Goal: Information Seeking & Learning: Learn about a topic

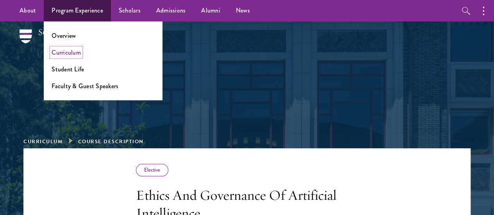
click at [71, 49] on link "Curriculum" at bounding box center [66, 52] width 29 height 9
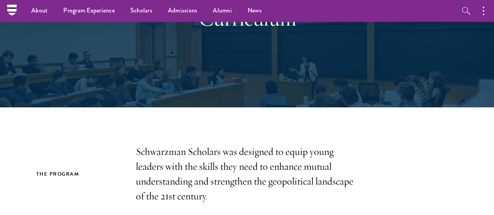
scroll to position [55, 0]
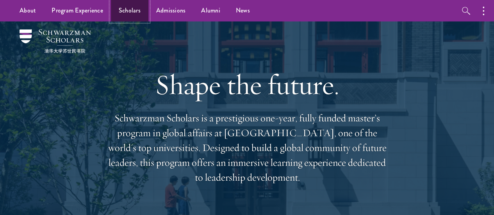
click at [127, 15] on link "Scholars" at bounding box center [129, 10] width 37 height 21
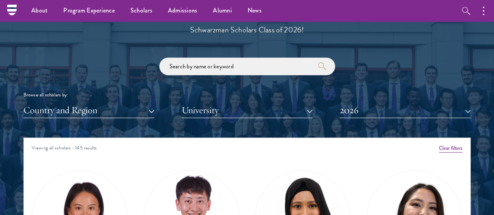
scroll to position [880, 0]
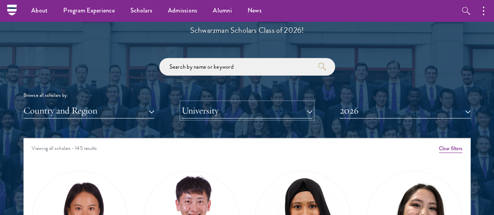
click at [207, 103] on button "University" at bounding box center [247, 111] width 131 height 16
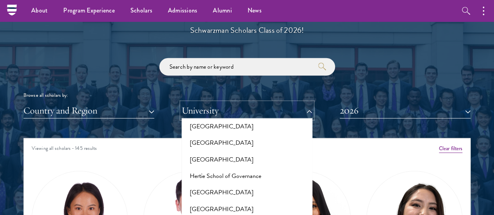
scroll to position [1961, 0]
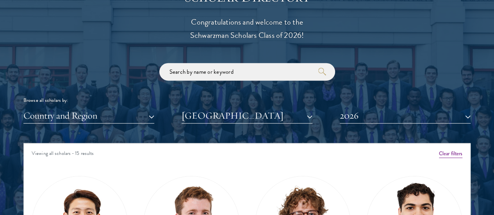
scroll to position [875, 0]
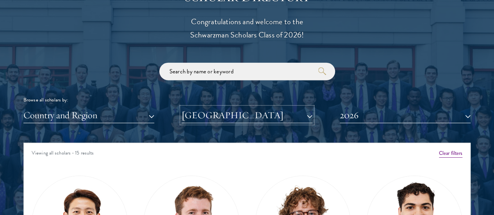
click at [255, 107] on button "Harvard University" at bounding box center [247, 115] width 131 height 16
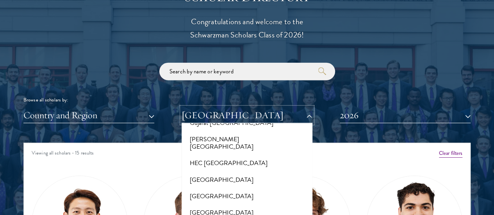
click at [255, 107] on button "Harvard University" at bounding box center [247, 115] width 131 height 16
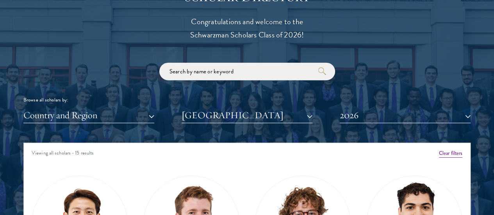
click at [162, 73] on div "Browse all scholars by: Country and Region All Countries and Regions Afghanista…" at bounding box center [246, 93] width 447 height 61
